Goal: Check status: Check status

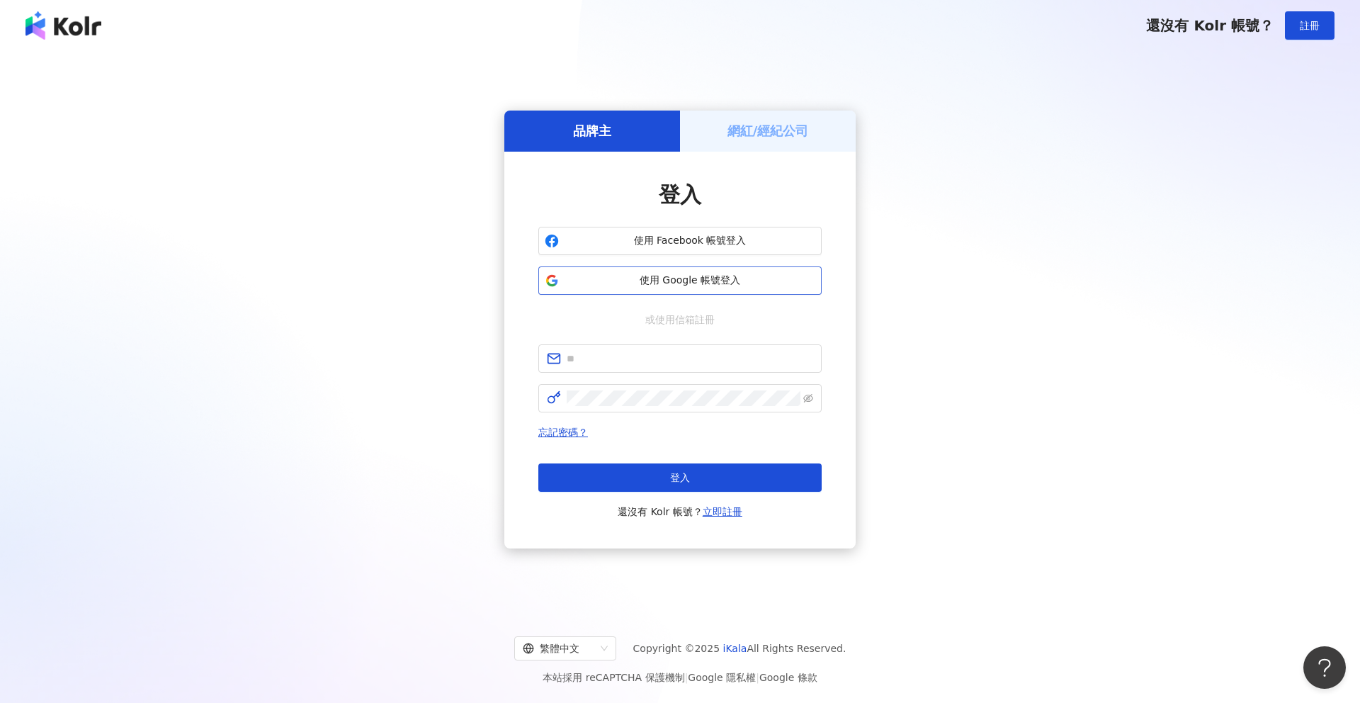
click at [769, 286] on span "使用 Google 帳號登入" at bounding box center [689, 280] width 251 height 14
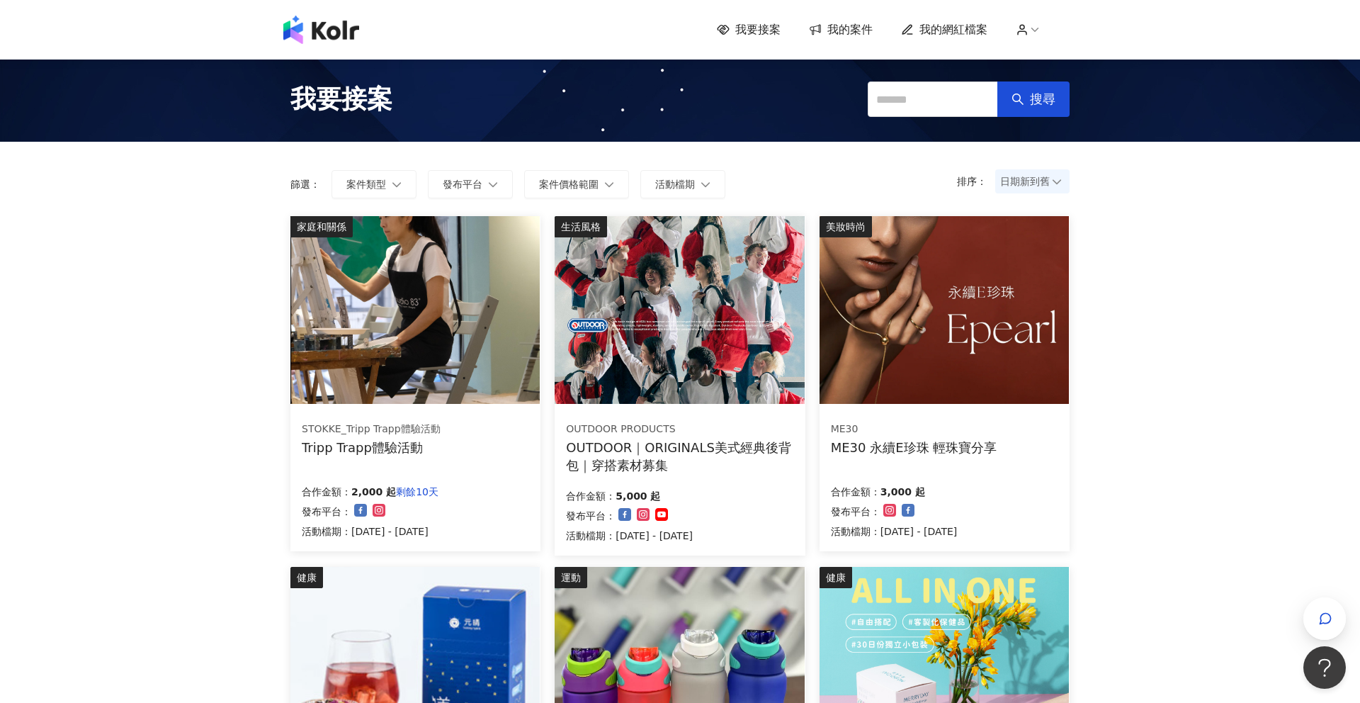
click at [919, 31] on span "我的網紅檔案" at bounding box center [953, 30] width 68 height 16
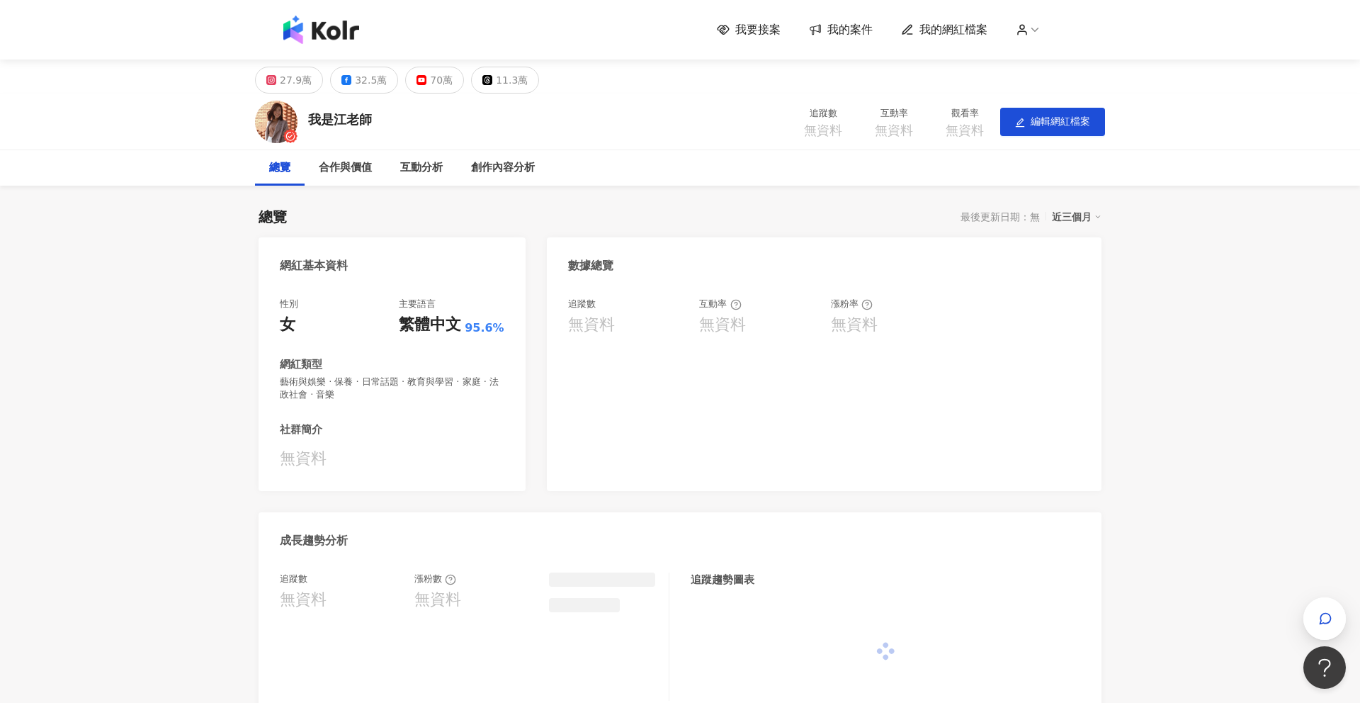
click at [851, 29] on span "我的案件" at bounding box center [849, 30] width 45 height 16
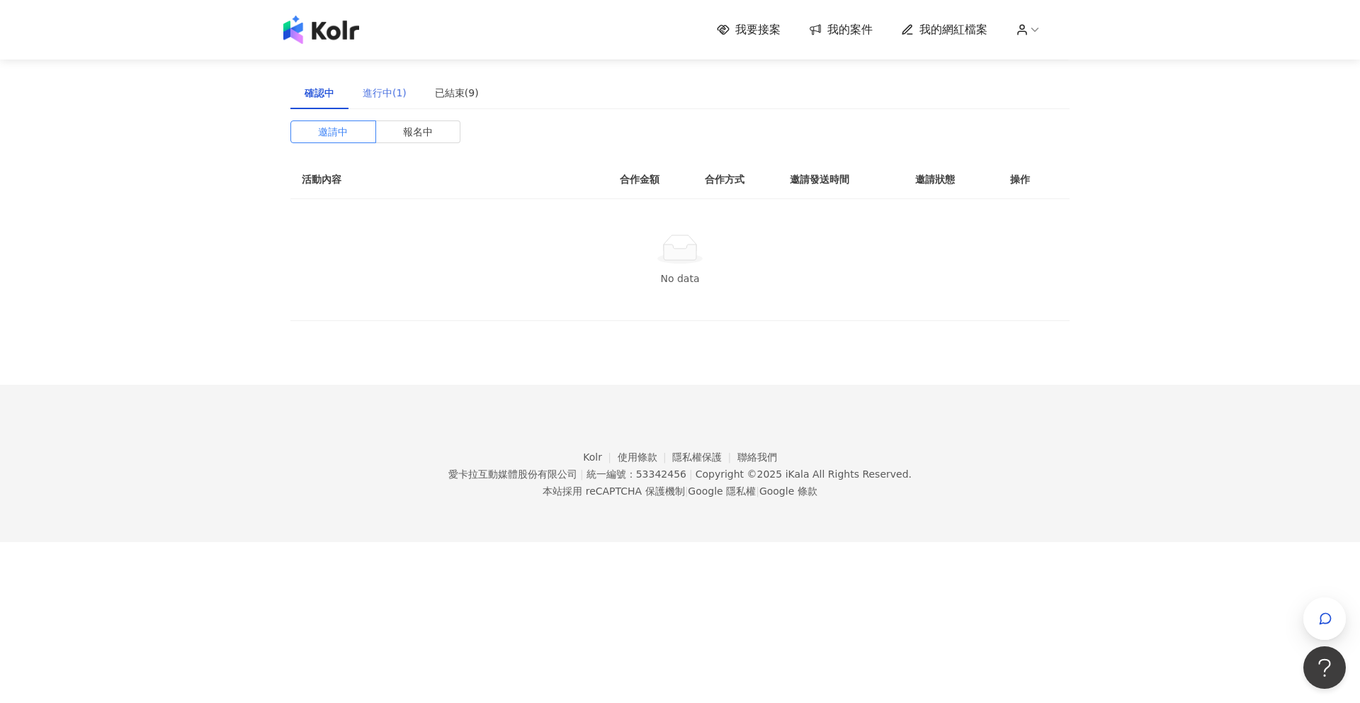
click at [403, 81] on div "進行中(1)" at bounding box center [384, 92] width 72 height 33
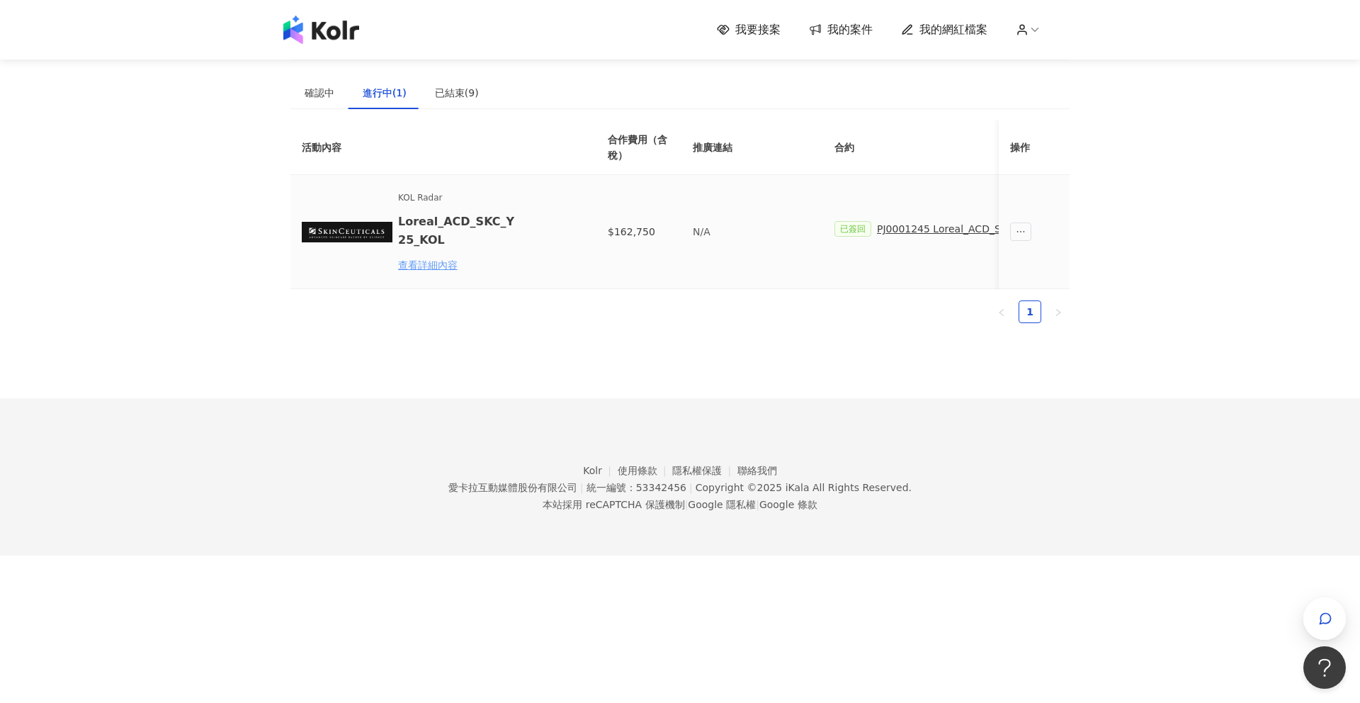
click at [440, 263] on div "查看詳細內容" at bounding box center [460, 265] width 124 height 16
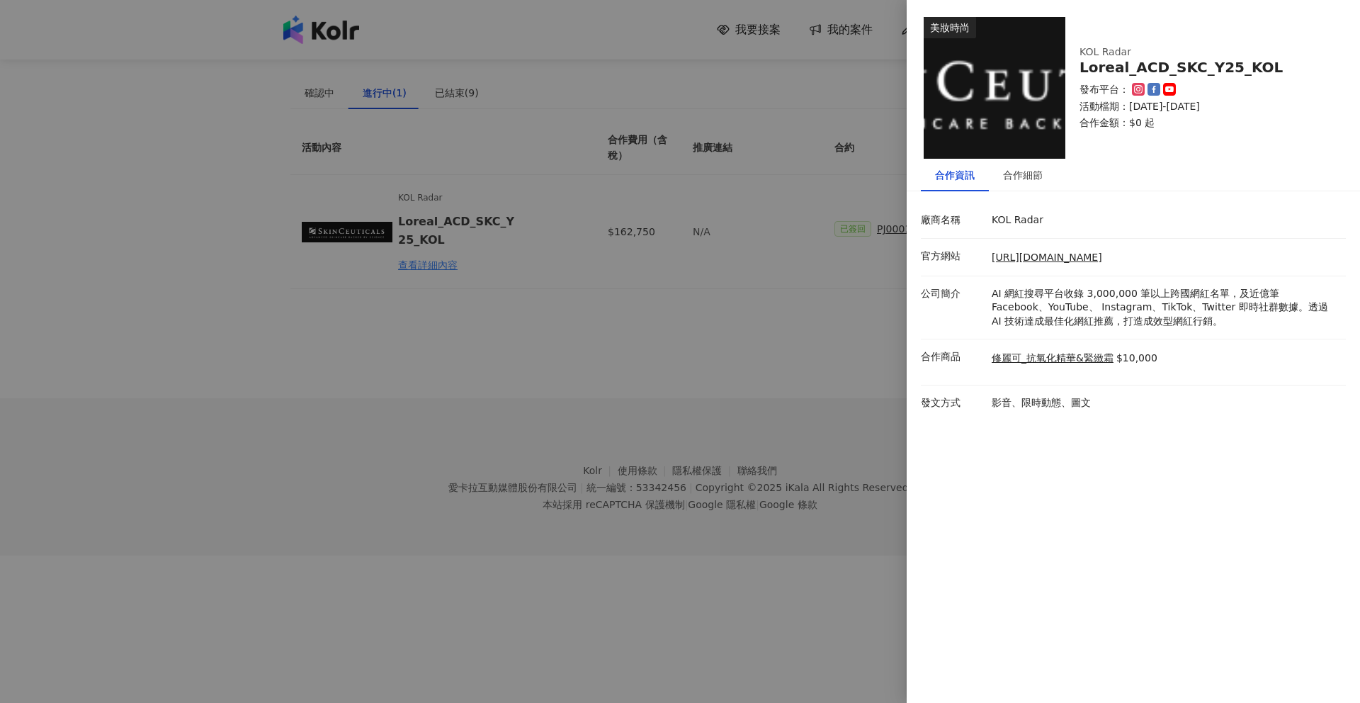
click at [802, 249] on div at bounding box center [680, 351] width 1360 height 703
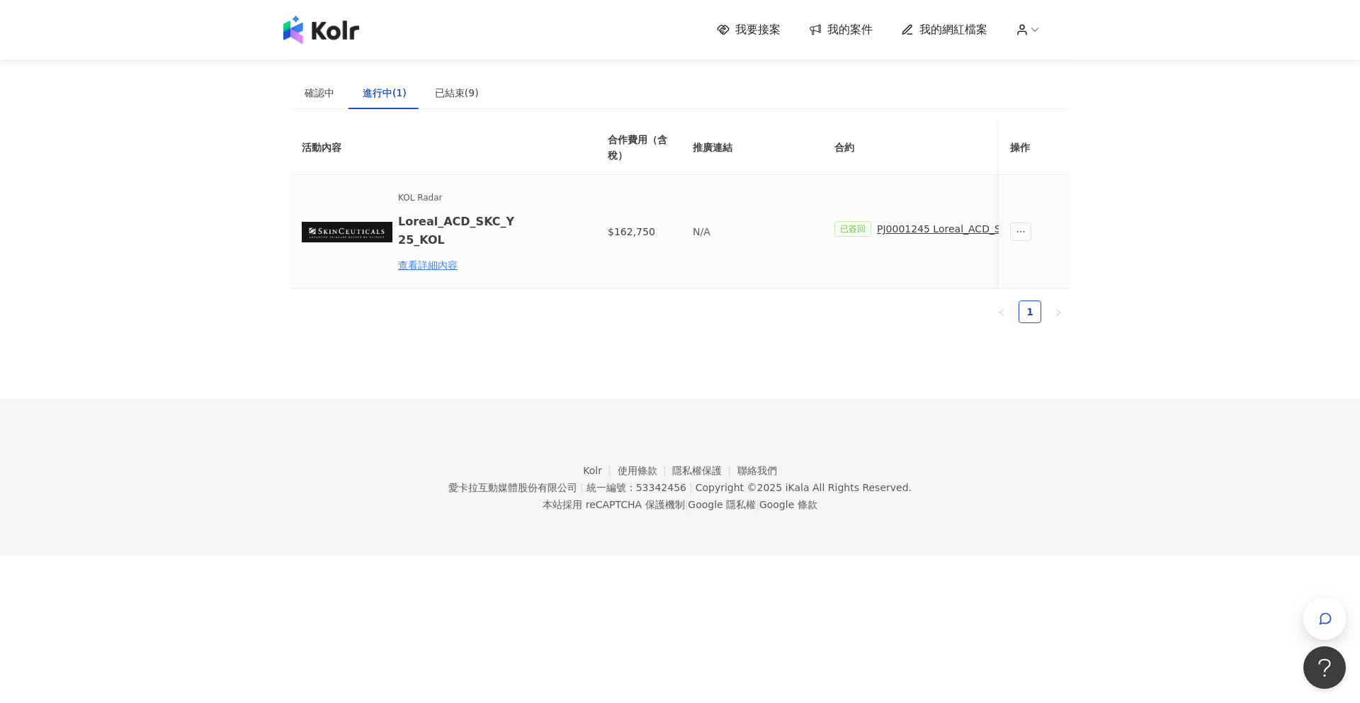
click at [930, 216] on td "已簽回 PJ0001245 Loreal_ACD_SKC_Y25_KOL" at bounding box center [948, 232] width 250 height 114
click at [930, 226] on div "PJ0001245 Loreal_ACD_SKC_Y25_KOL" at bounding box center [969, 229] width 185 height 16
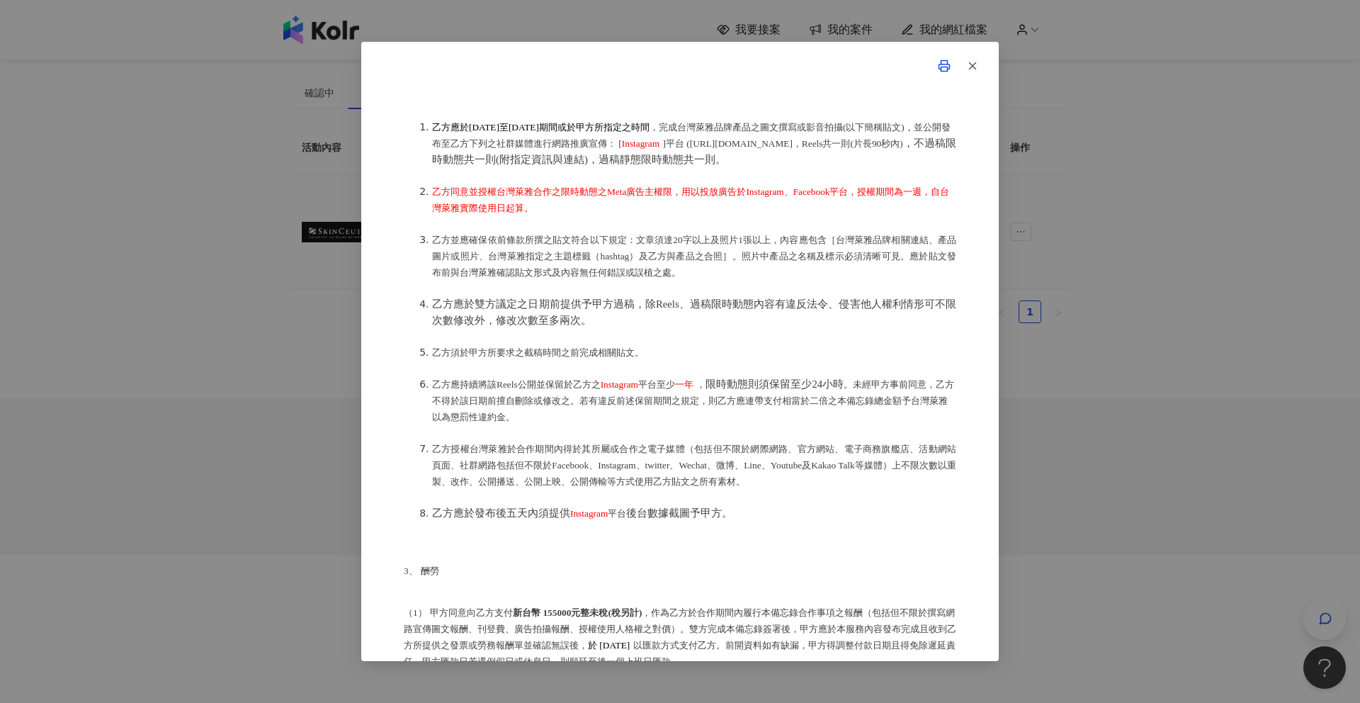
scroll to position [466, 0]
